Goal: Navigation & Orientation: Find specific page/section

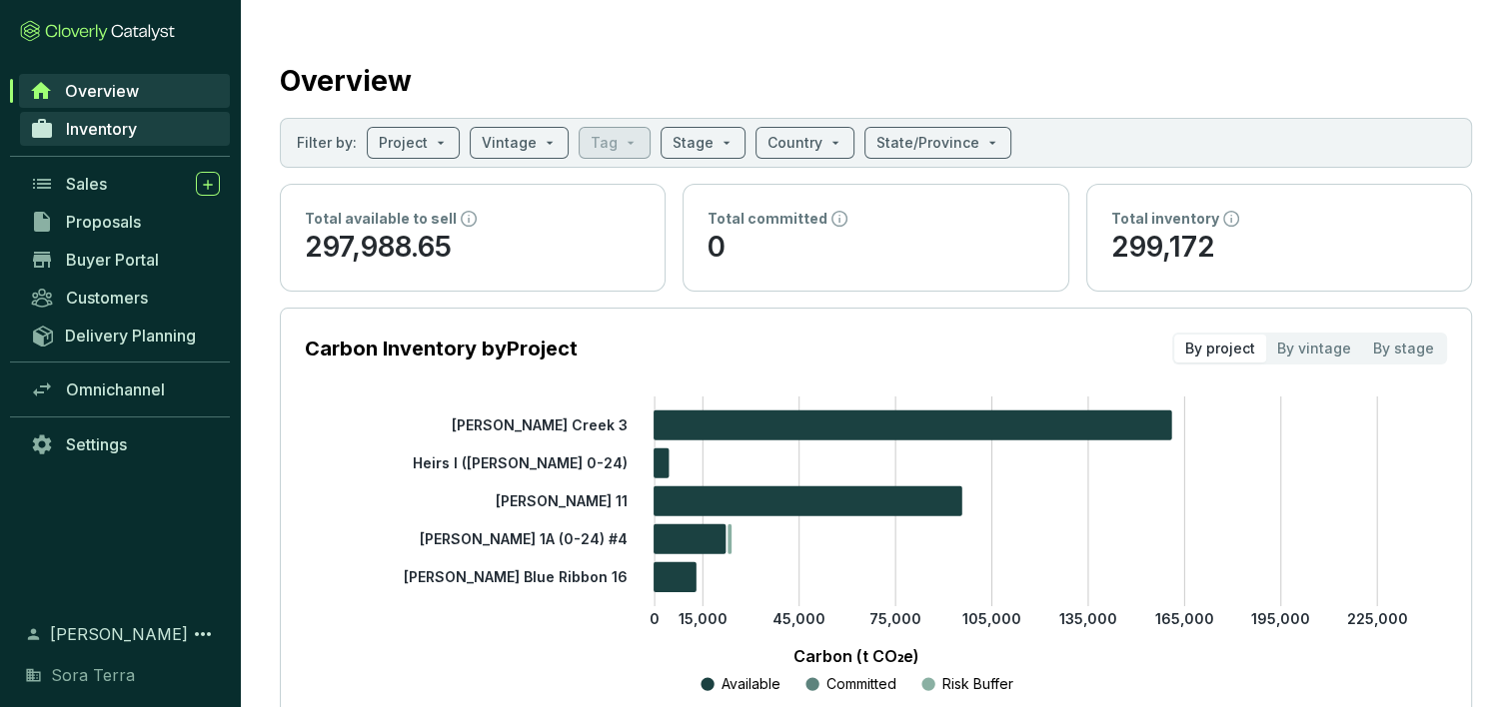
click at [125, 128] on span "Inventory" at bounding box center [101, 129] width 71 height 20
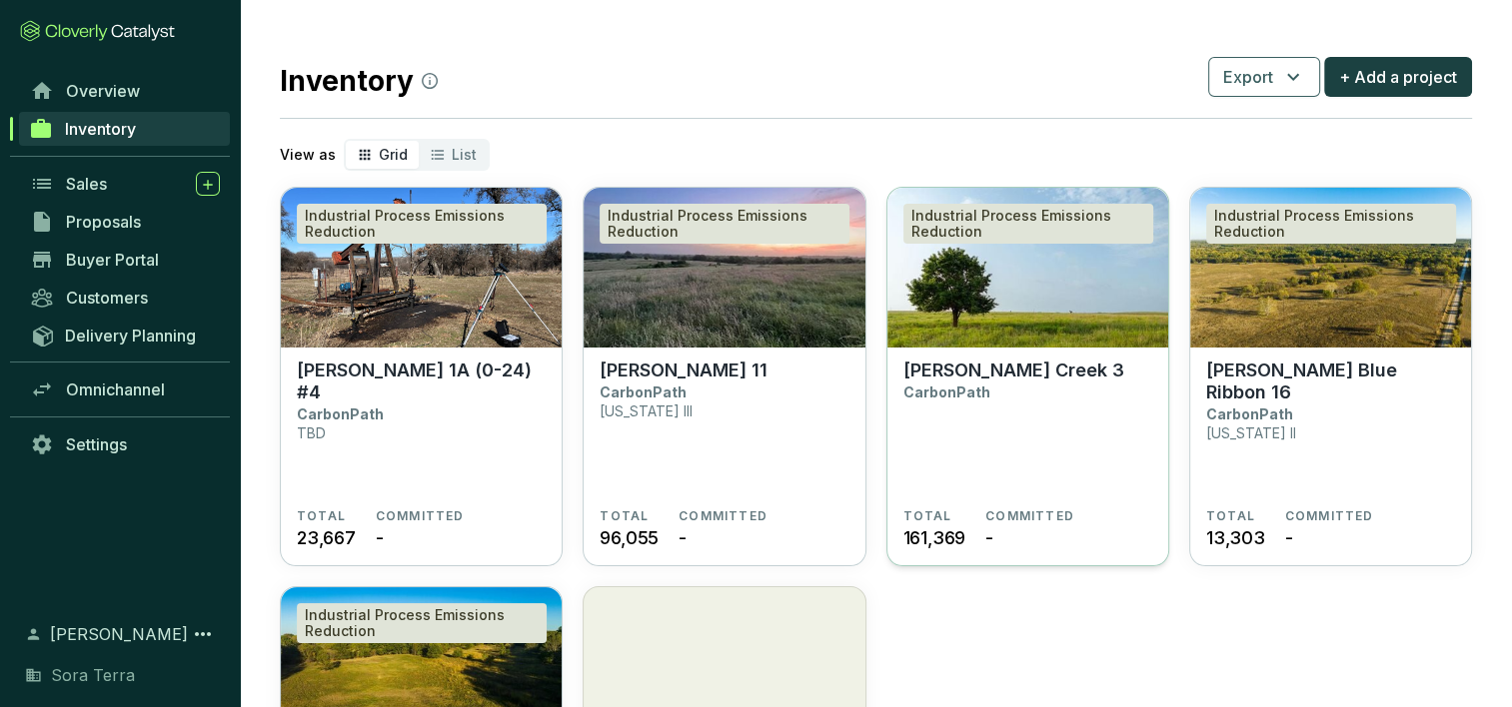
click at [951, 376] on p "[PERSON_NAME] Creek 3" at bounding box center [1013, 371] width 221 height 22
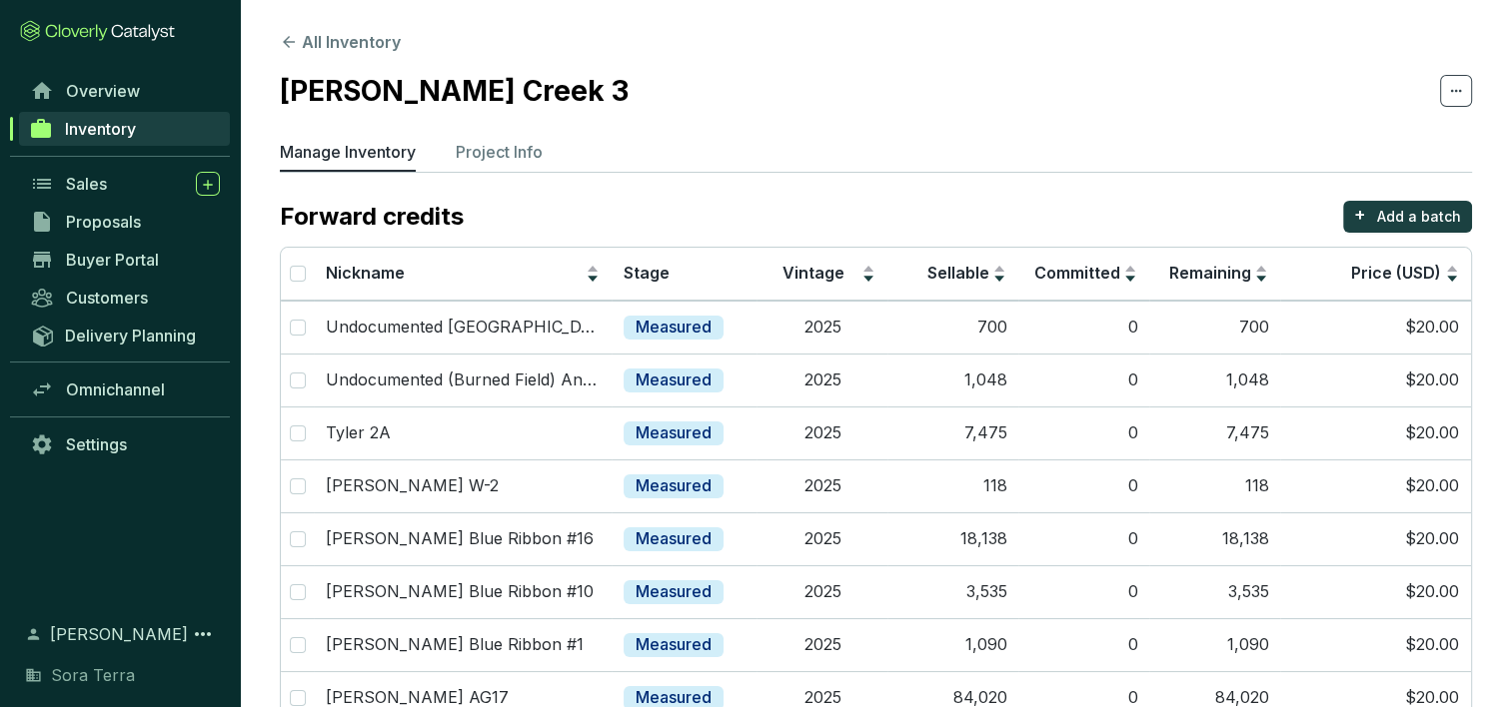
click at [117, 124] on span "Inventory" at bounding box center [100, 129] width 71 height 20
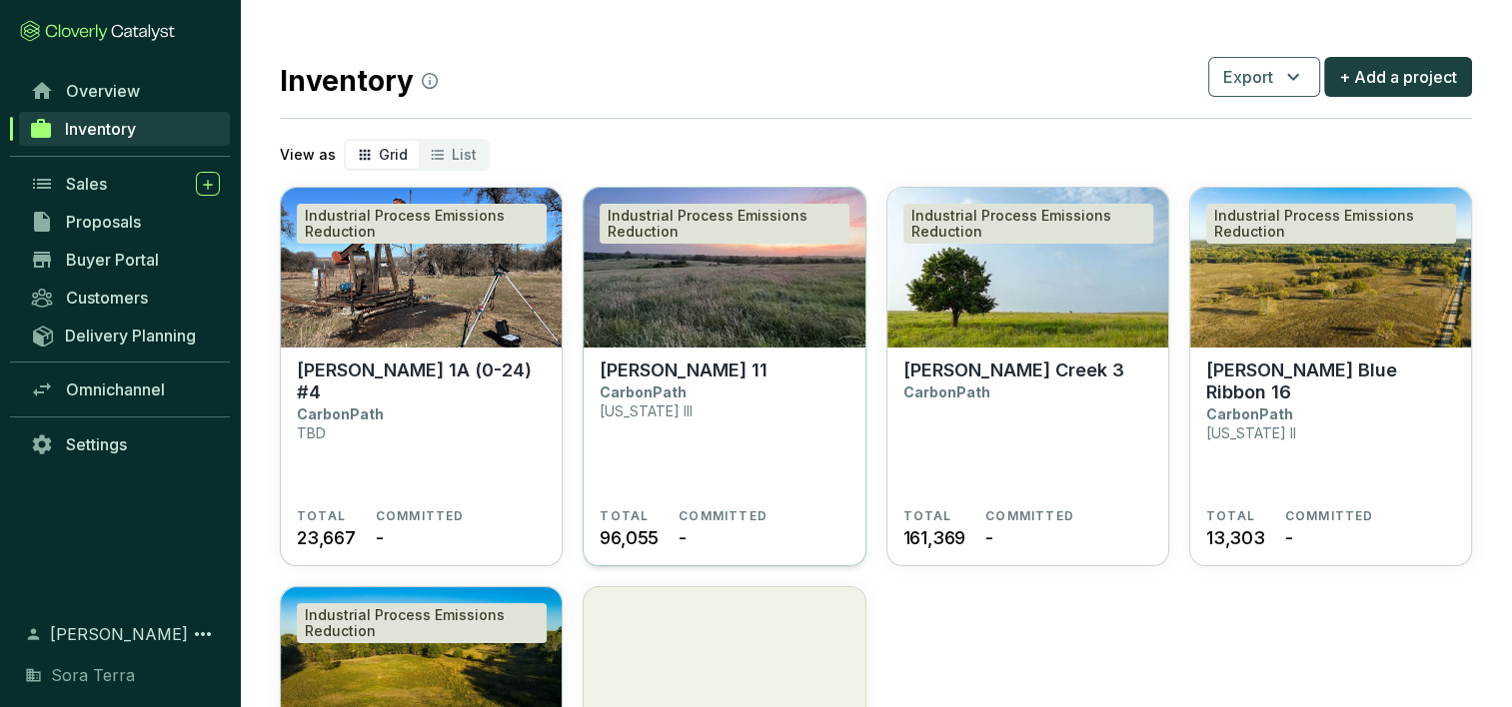
click at [747, 290] on img at bounding box center [724, 268] width 281 height 160
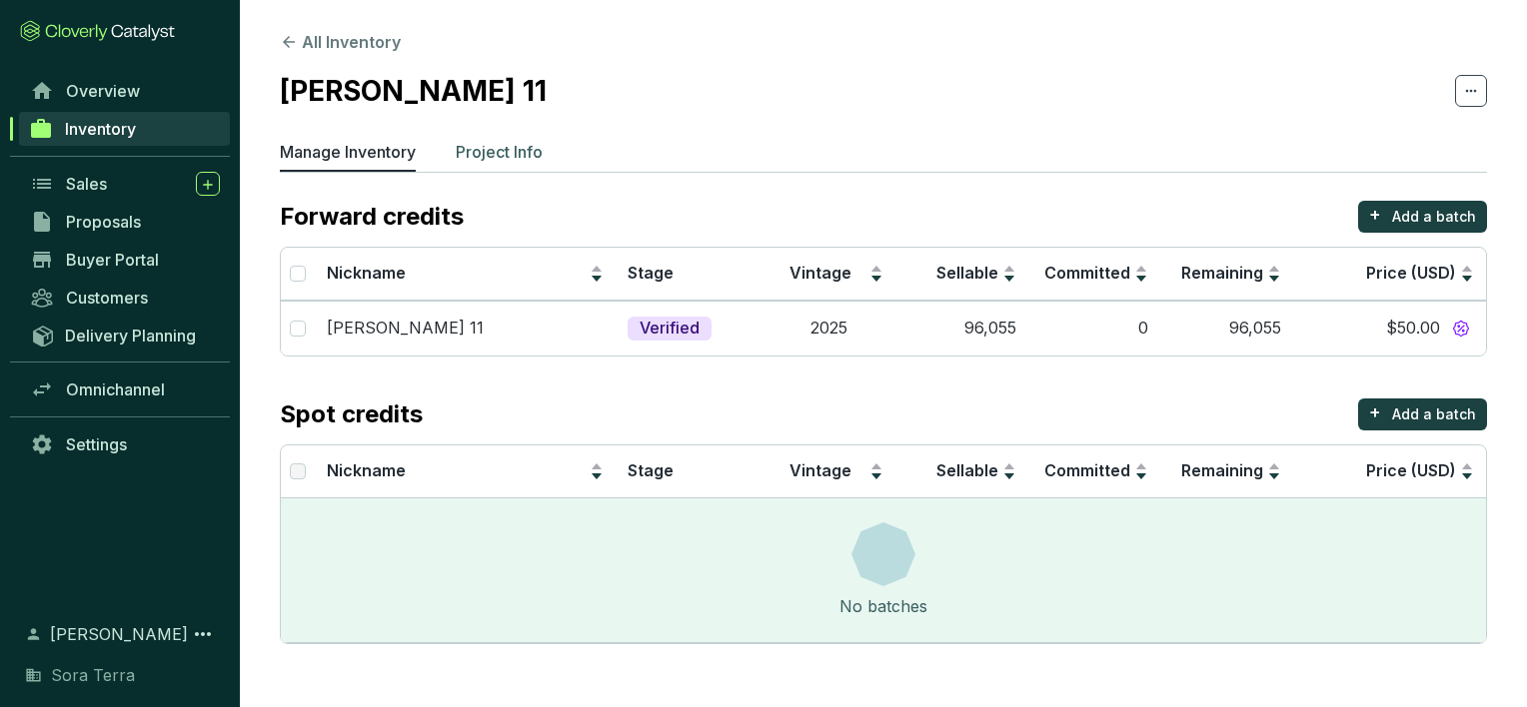
click at [492, 154] on p "Project Info" at bounding box center [499, 152] width 87 height 24
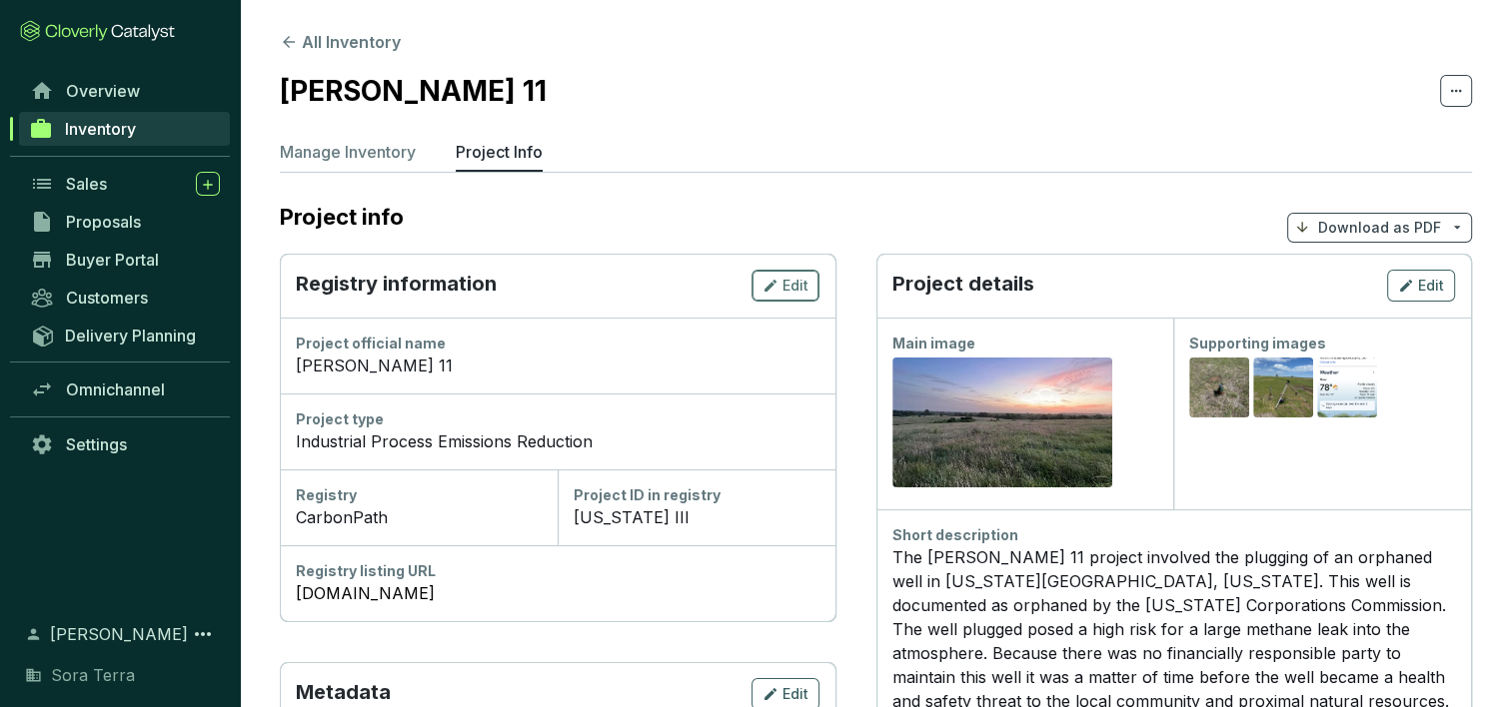
click at [768, 288] on icon "button" at bounding box center [770, 286] width 12 height 12
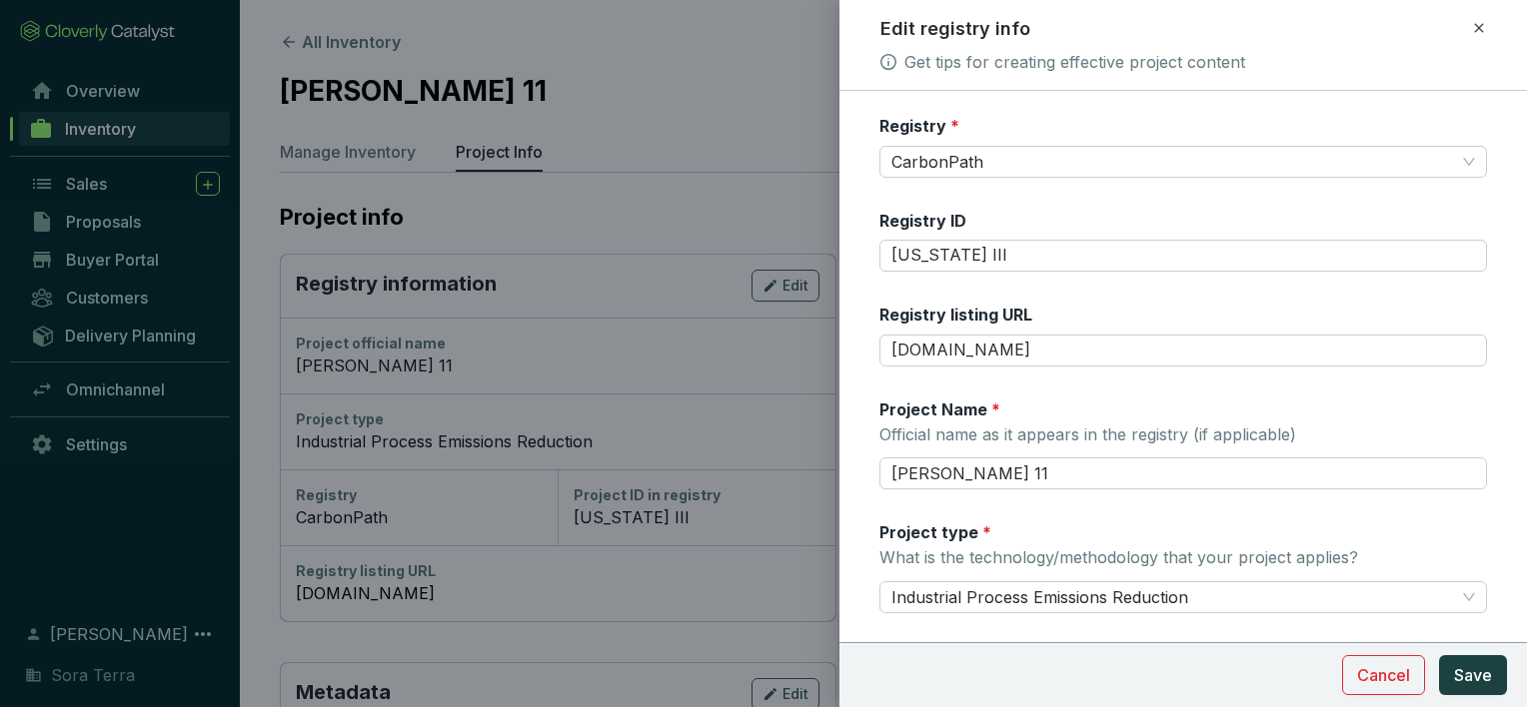
click at [659, 221] on div at bounding box center [763, 353] width 1527 height 707
click at [1377, 667] on span "Cancel" at bounding box center [1383, 675] width 53 height 24
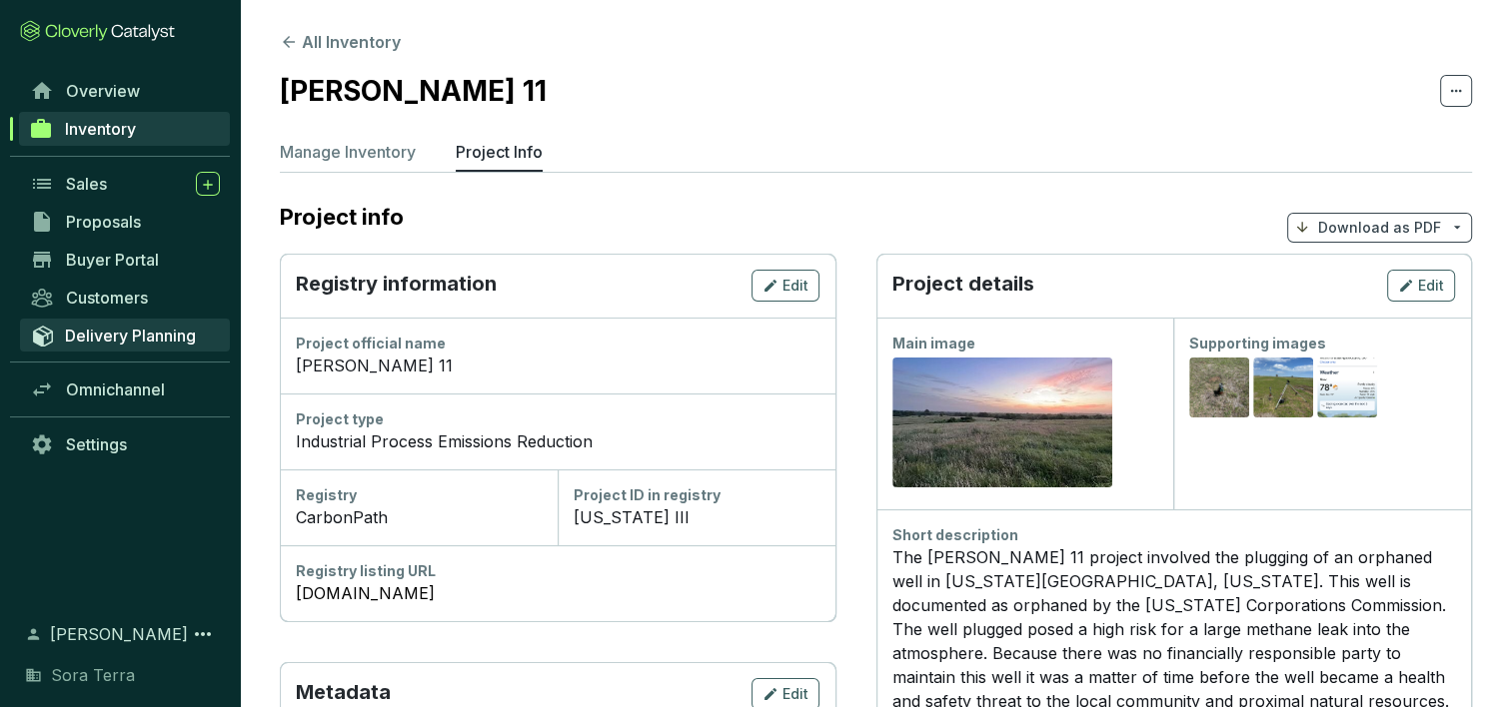
click at [92, 329] on span "Delivery Planning" at bounding box center [130, 336] width 131 height 20
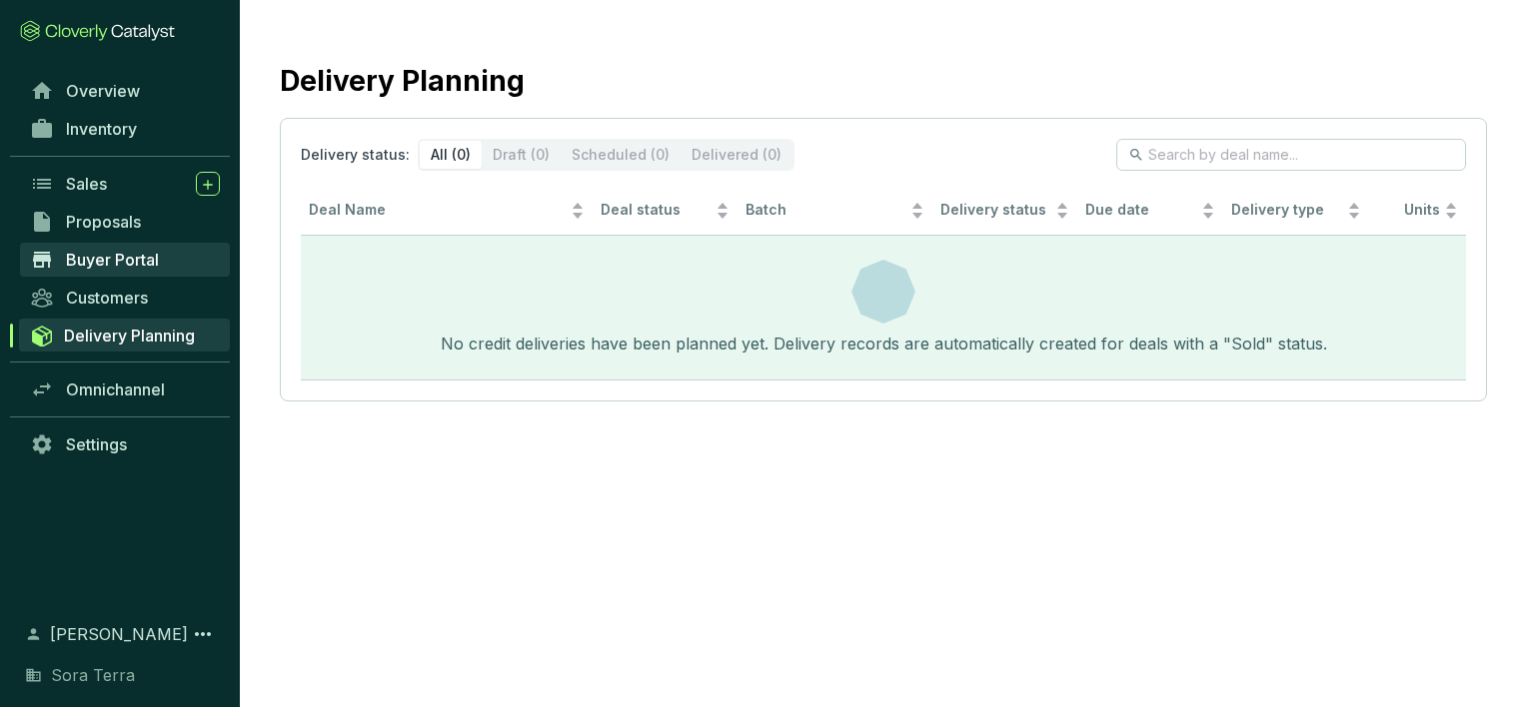
click at [82, 256] on span "Buyer Portal" at bounding box center [112, 260] width 93 height 20
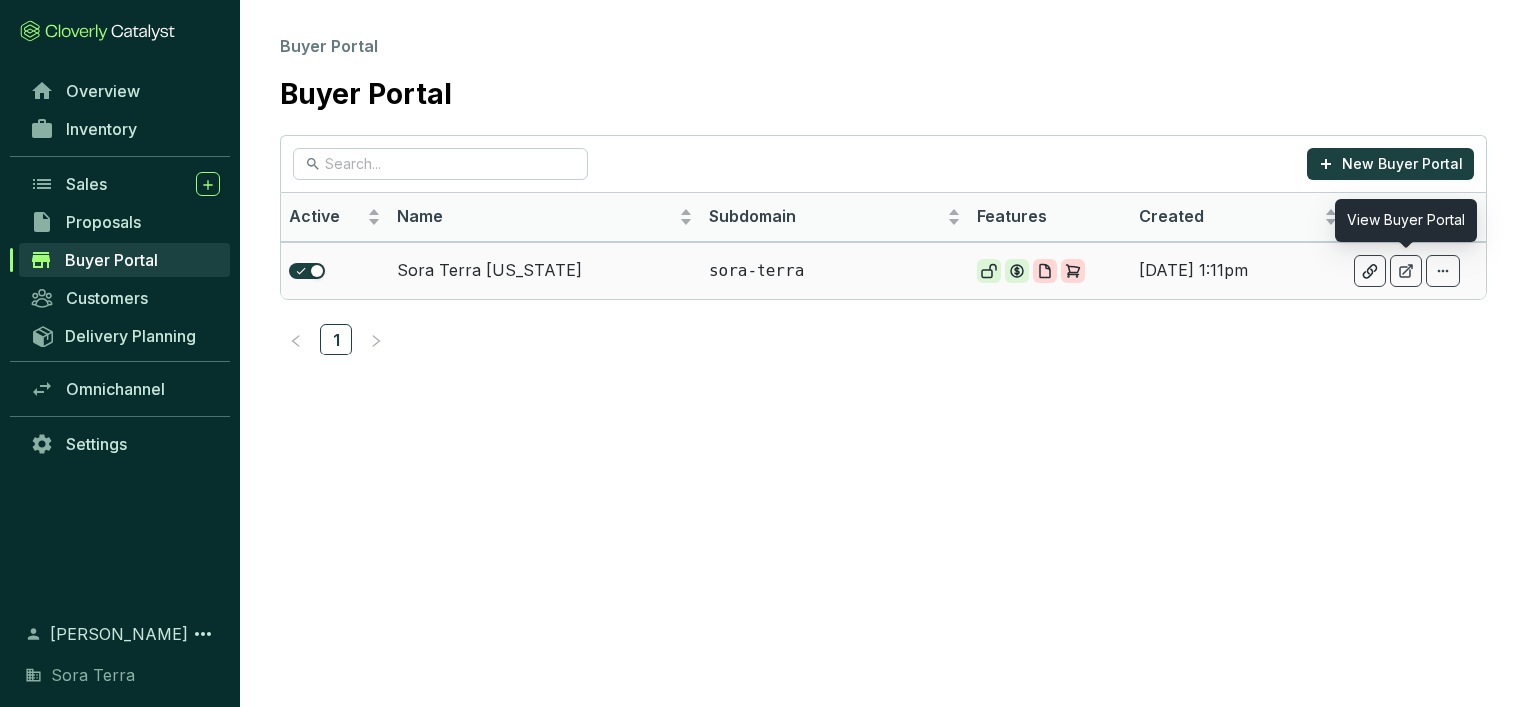
click at [1405, 272] on icon at bounding box center [1406, 271] width 16 height 16
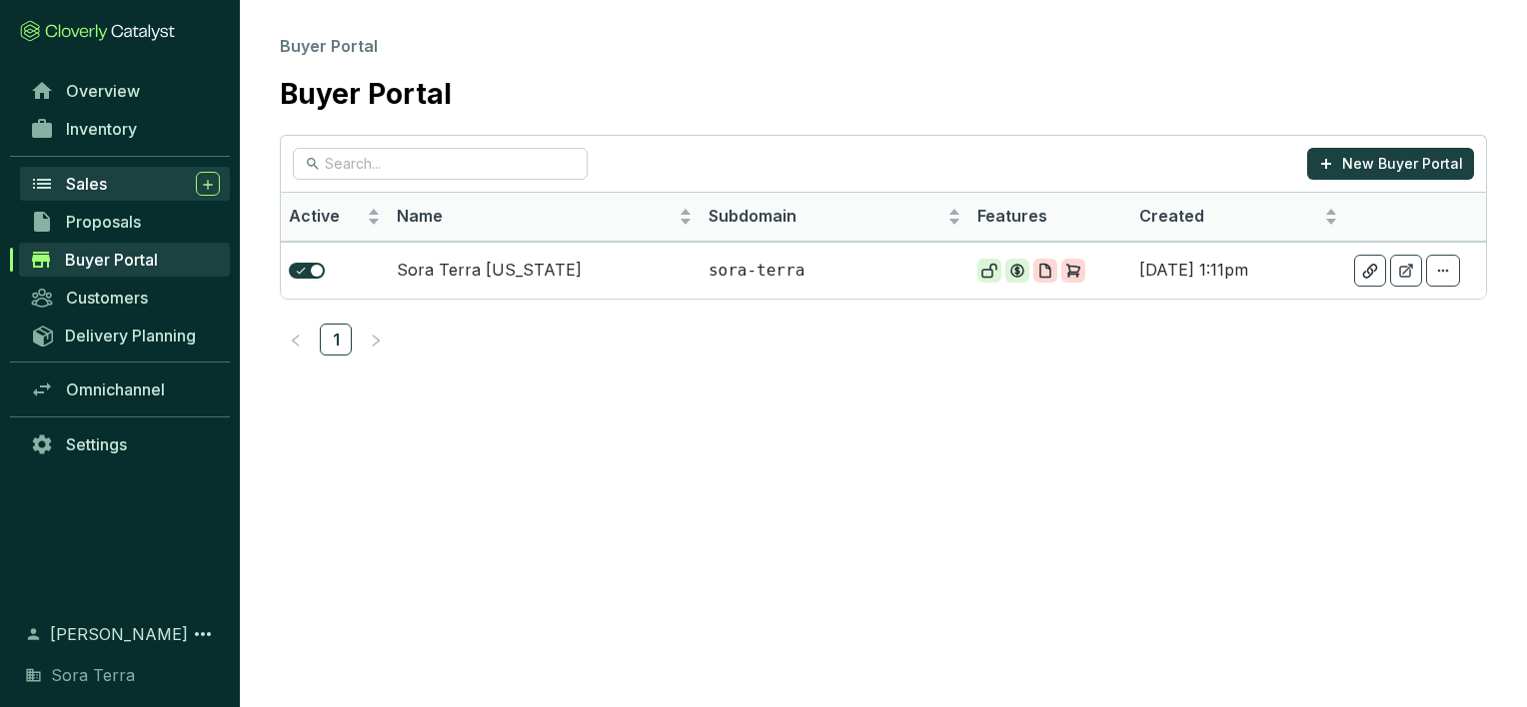
click at [91, 184] on span "Sales" at bounding box center [86, 184] width 41 height 20
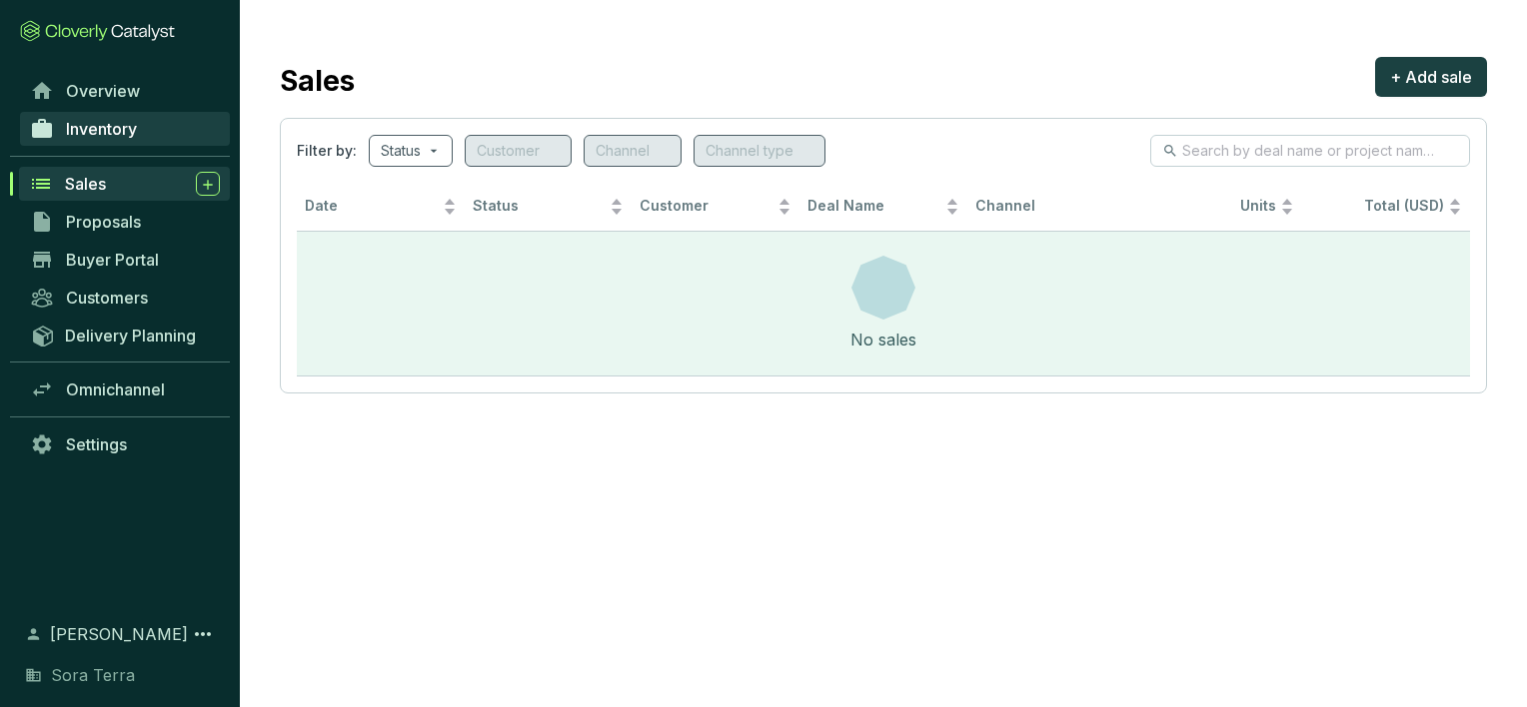
click at [90, 136] on span "Inventory" at bounding box center [101, 129] width 71 height 20
